Goal: Find specific page/section: Find specific page/section

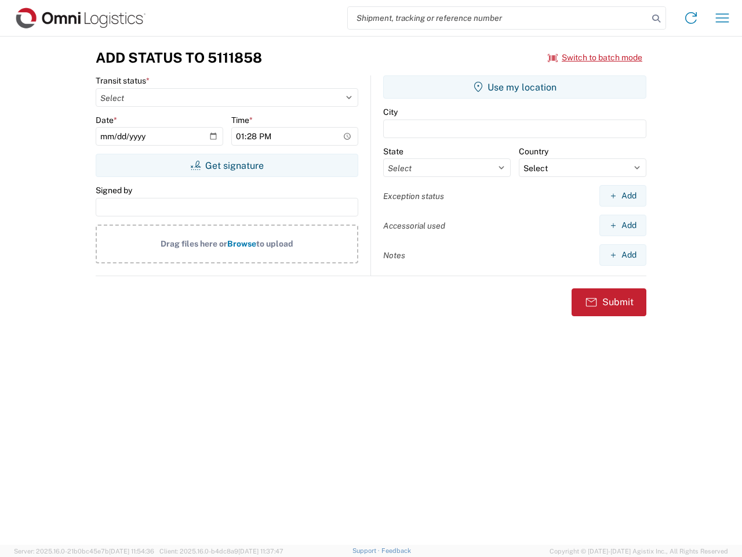
click at [498, 18] on input "search" at bounding box center [498, 18] width 300 height 22
click at [656, 19] on icon at bounding box center [656, 18] width 16 height 16
click at [691, 18] on icon at bounding box center [691, 18] width 19 height 19
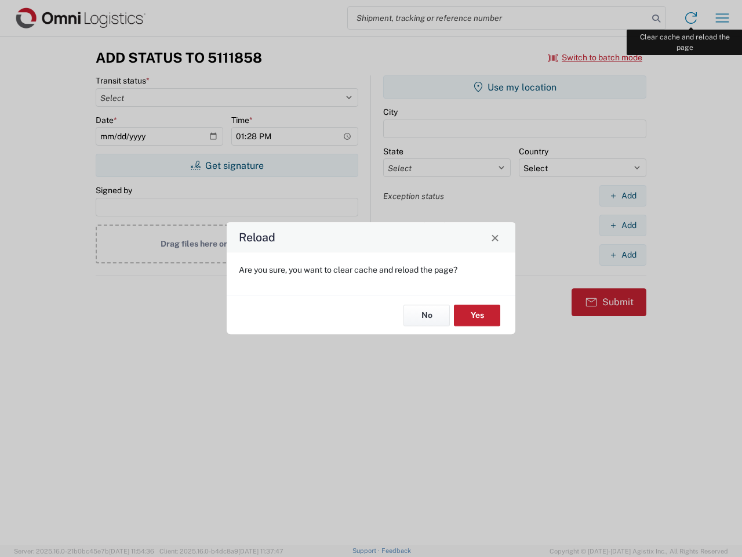
click at [723, 18] on div "Reload Are you sure, you want to clear cache and reload the page? No Yes" at bounding box center [371, 278] width 742 height 557
click at [596, 57] on div "Reload Are you sure, you want to clear cache and reload the page? No Yes" at bounding box center [371, 278] width 742 height 557
click at [227, 165] on div "Reload Are you sure, you want to clear cache and reload the page? No Yes" at bounding box center [371, 278] width 742 height 557
click at [515, 87] on div "Reload Are you sure, you want to clear cache and reload the page? No Yes" at bounding box center [371, 278] width 742 height 557
click at [623, 195] on div "Reload Are you sure, you want to clear cache and reload the page? No Yes" at bounding box center [371, 278] width 742 height 557
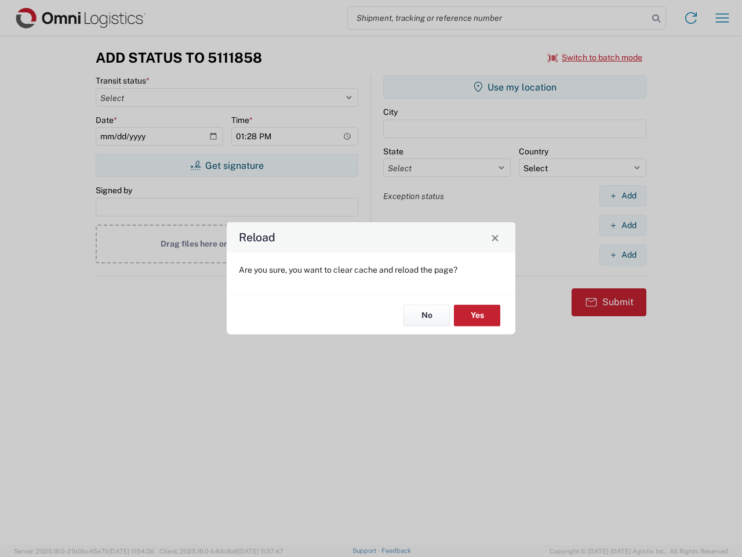
click at [623, 225] on div "Reload Are you sure, you want to clear cache and reload the page? No Yes" at bounding box center [371, 278] width 742 height 557
click at [623, 255] on div "Reload Are you sure, you want to clear cache and reload the page? No Yes" at bounding box center [371, 278] width 742 height 557
